Goal: Task Accomplishment & Management: Manage account settings

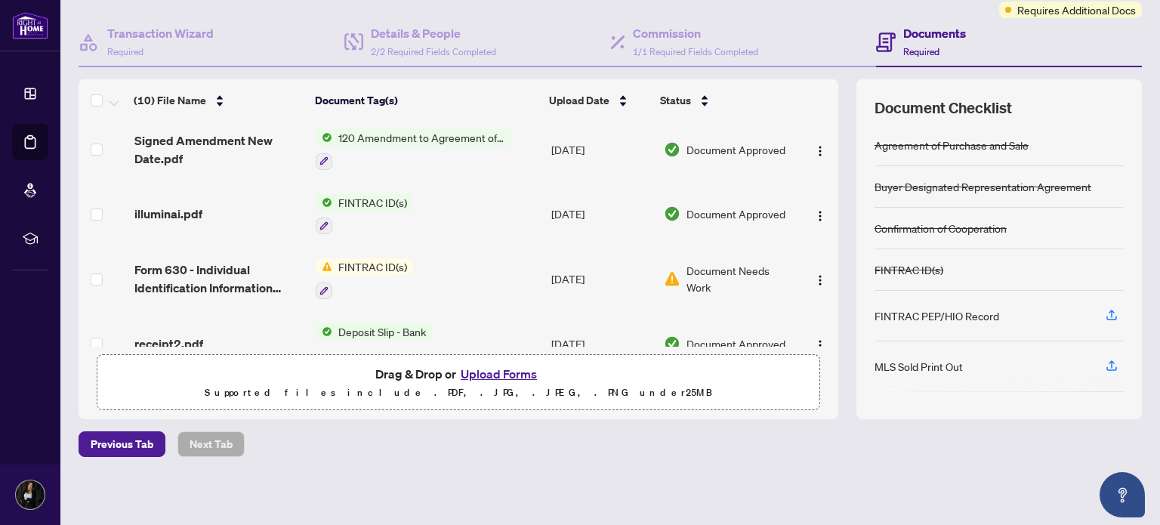
scroll to position [72, 0]
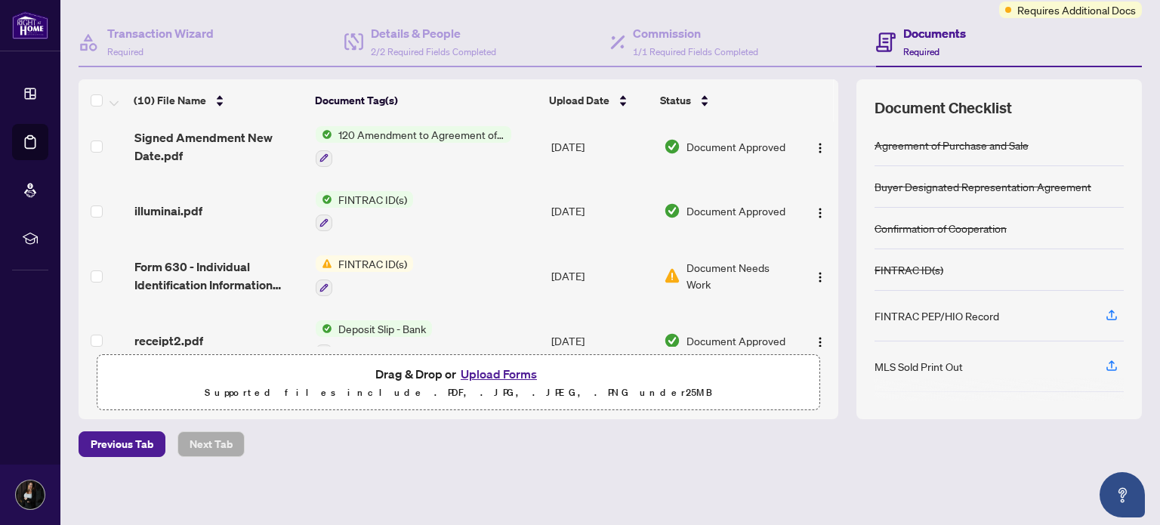
click at [363, 257] on span "FINTRAC ID(s)" at bounding box center [372, 263] width 81 height 17
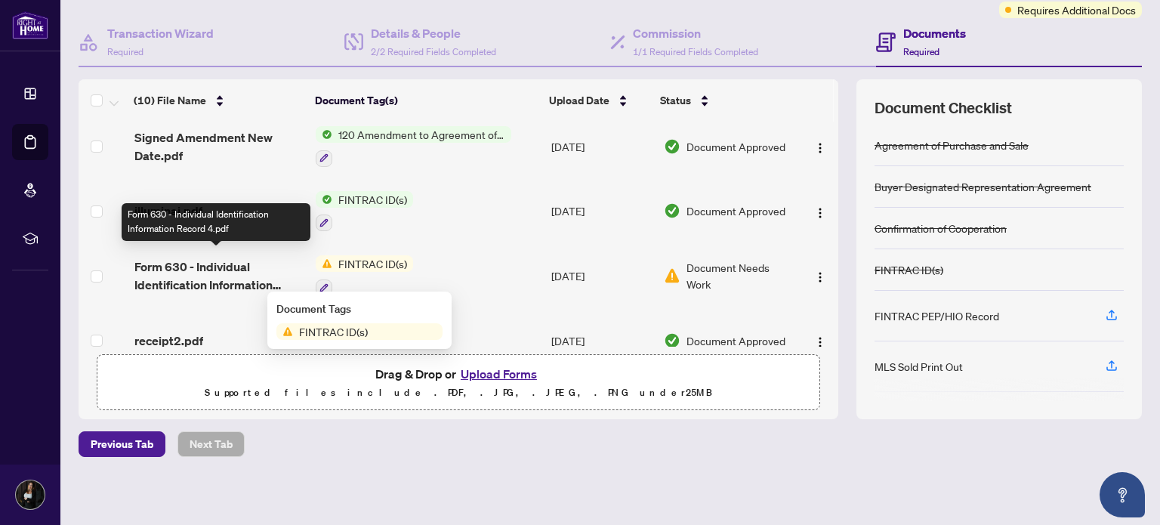
click at [223, 271] on span "Form 630 - Individual Identification Information Record 4.pdf" at bounding box center [219, 275] width 170 height 36
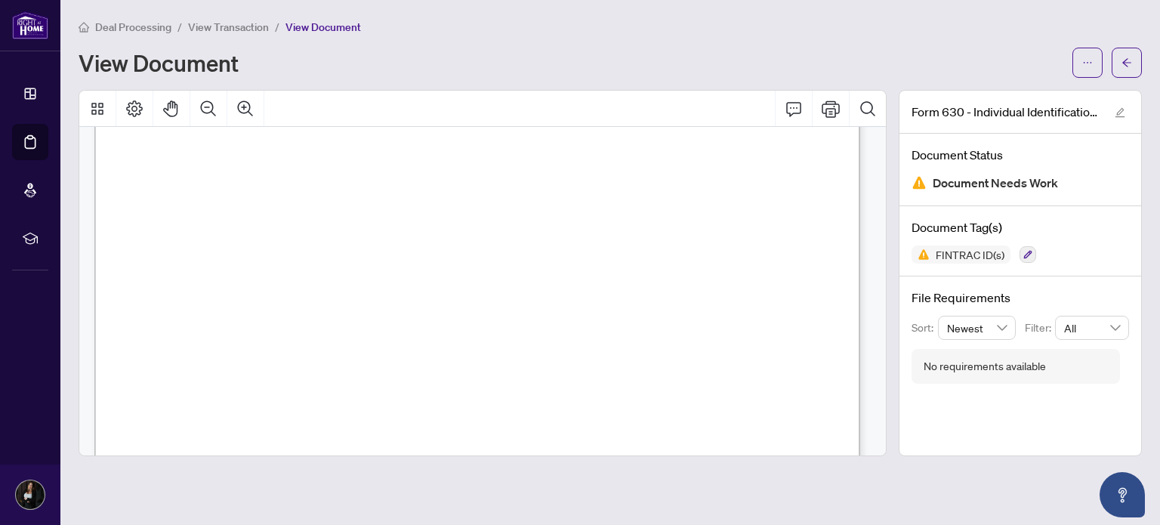
scroll to position [392, 0]
click at [1113, 66] on button "button" at bounding box center [1126, 63] width 30 height 30
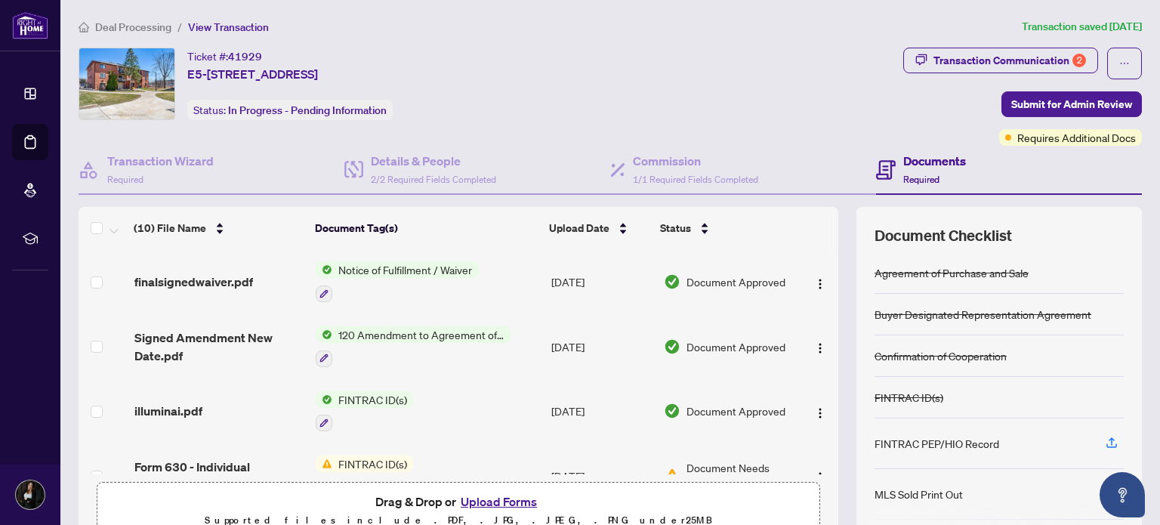
click at [484, 498] on button "Upload Forms" at bounding box center [498, 501] width 85 height 20
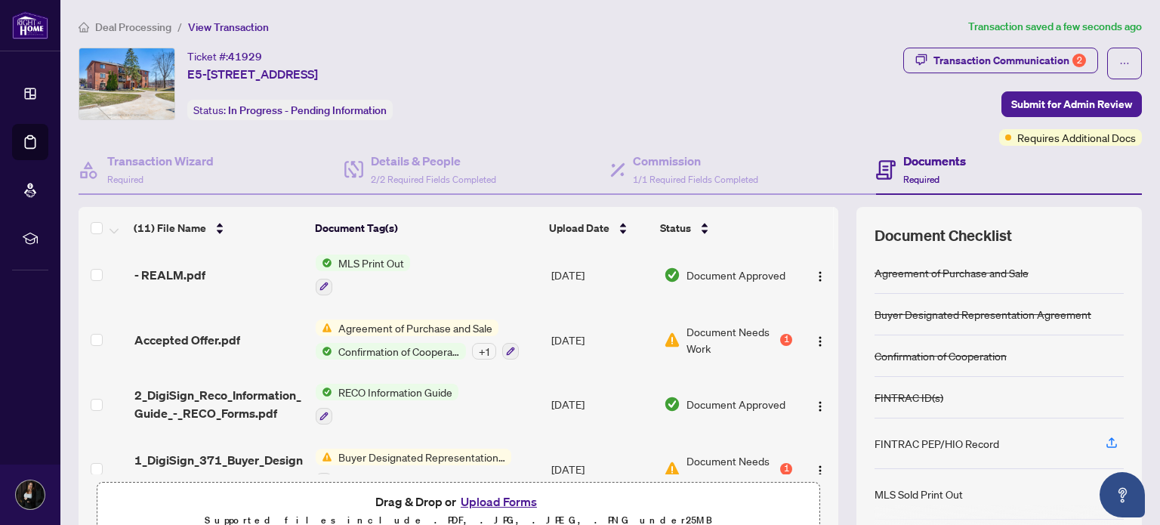
scroll to position [464, 0]
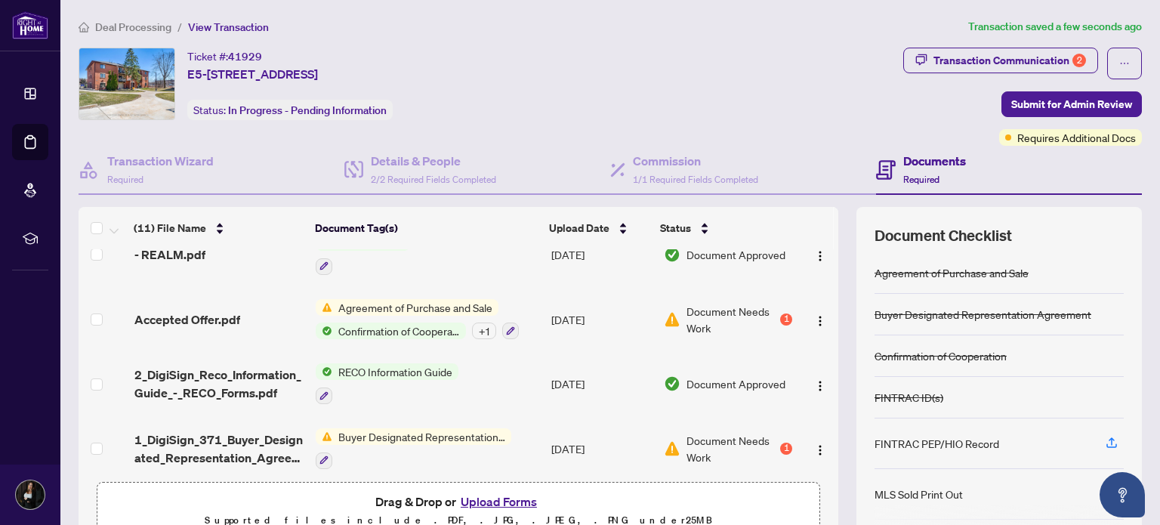
click at [426, 299] on span "Agreement of Purchase and Sale" at bounding box center [415, 307] width 166 height 17
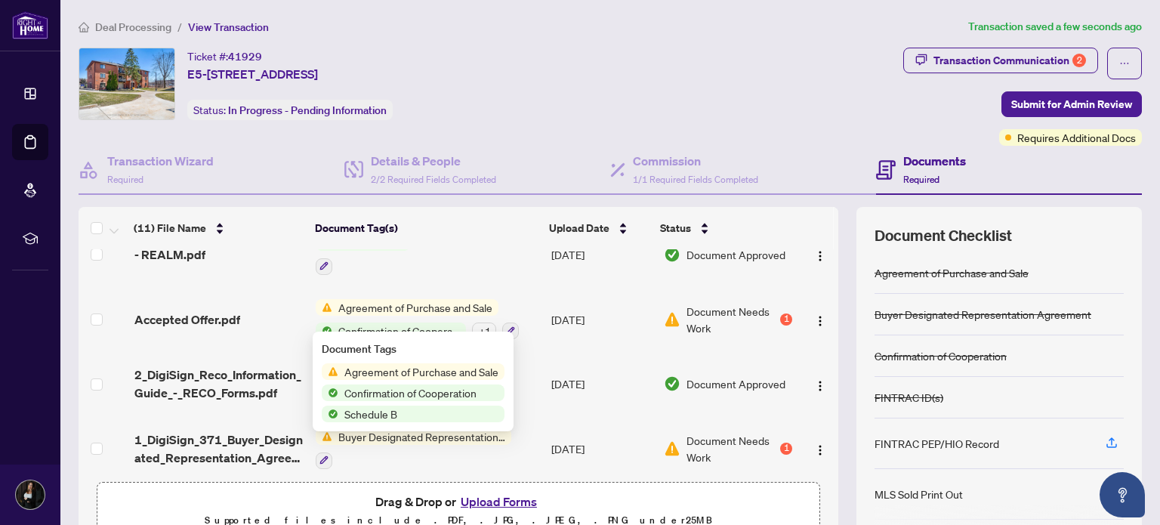
click at [413, 373] on span "Agreement of Purchase and Sale" at bounding box center [421, 371] width 166 height 17
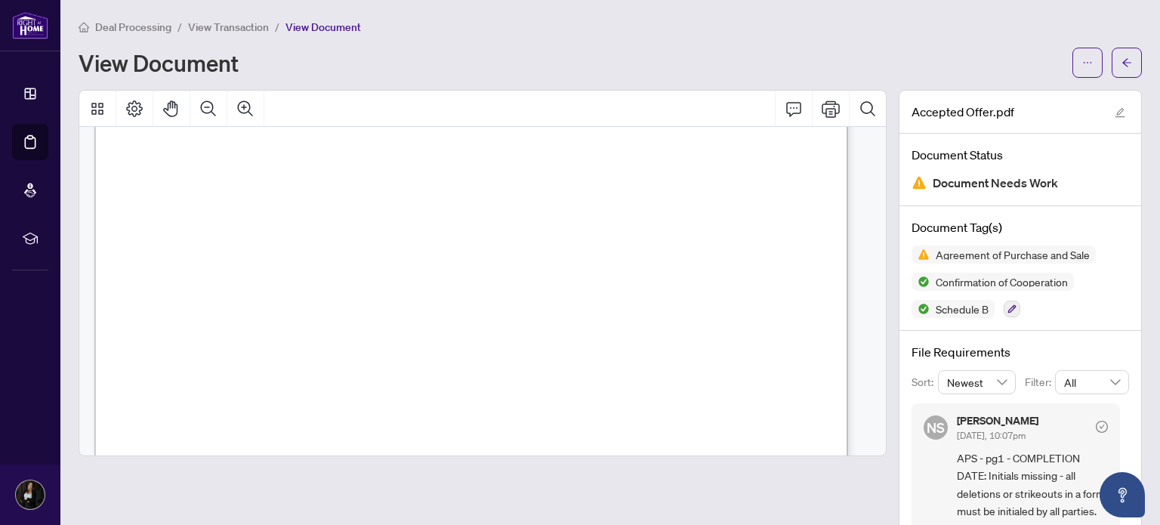
scroll to position [429, 0]
click at [1121, 53] on span "button" at bounding box center [1126, 63] width 11 height 24
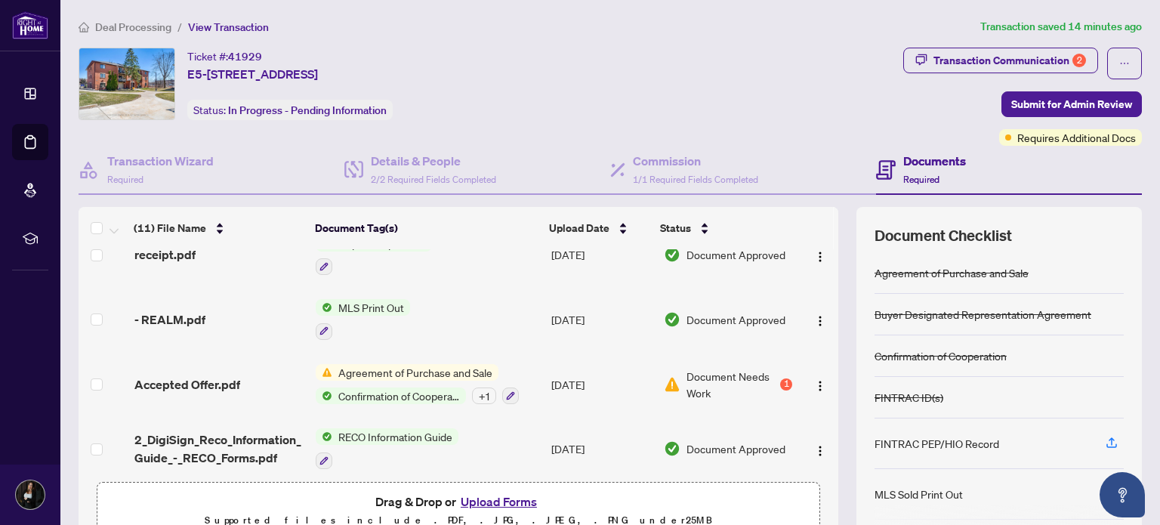
scroll to position [464, 0]
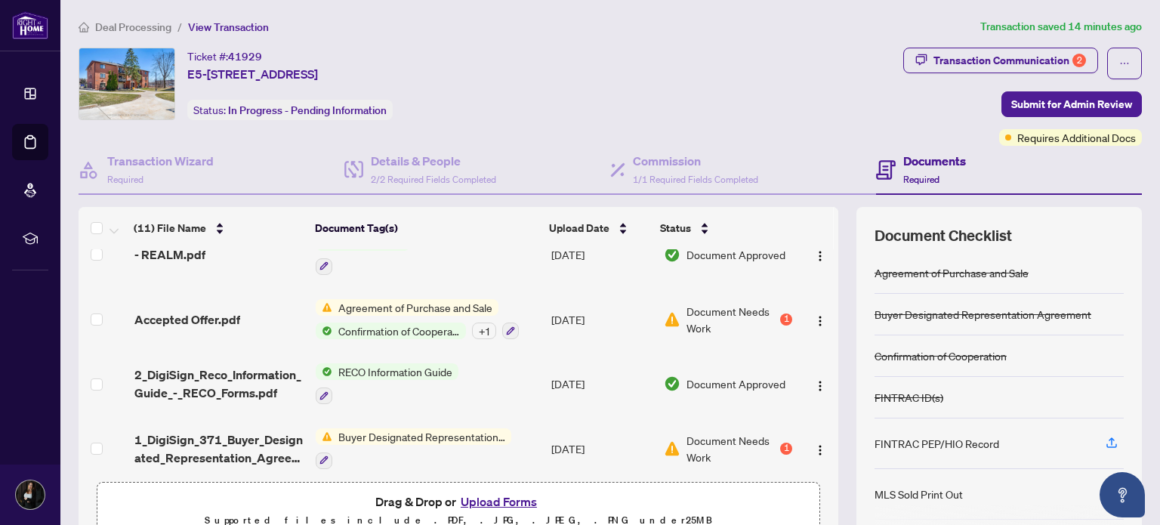
click at [462, 428] on span "Buyer Designated Representation Agreement" at bounding box center [421, 436] width 179 height 17
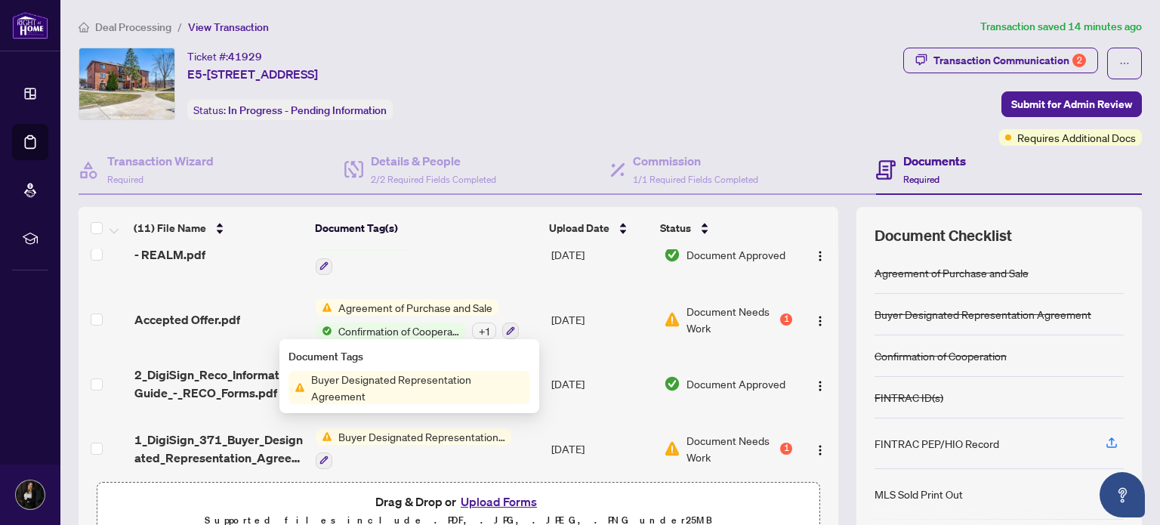
click at [439, 374] on span "Buyer Designated Representation Agreement" at bounding box center [417, 387] width 225 height 33
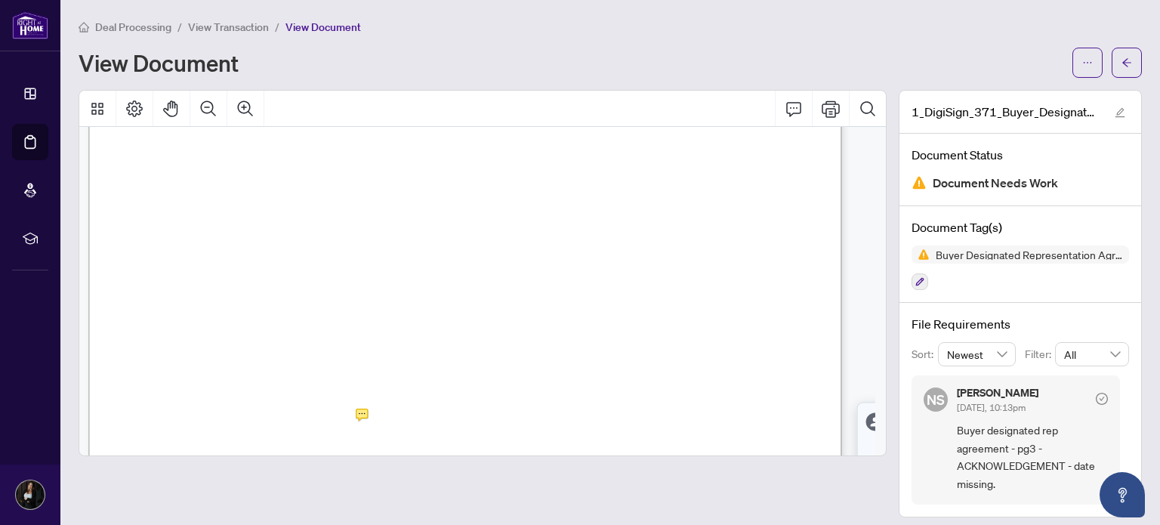
scroll to position [2514, 5]
